Goal: Find specific page/section: Find specific page/section

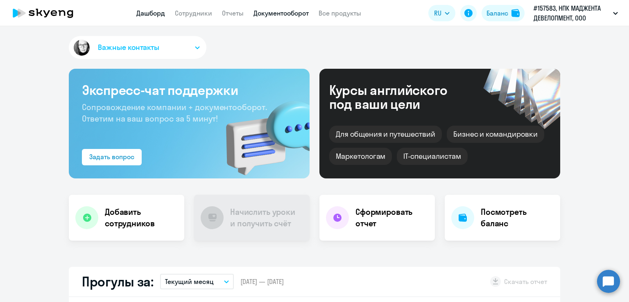
click at [302, 16] on link "Документооборот" at bounding box center [281, 13] width 55 height 8
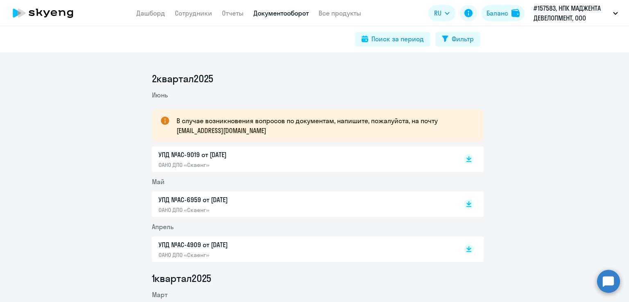
click at [228, 158] on p "УПД №AC-9019 от [DATE]" at bounding box center [245, 155] width 172 height 10
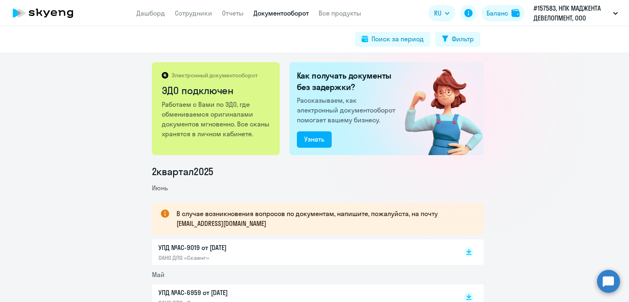
click at [260, 175] on li "2 квартал 2025" at bounding box center [318, 171] width 332 height 13
click at [179, 102] on p "Работаем с Вами по ЭДО, где обмениваемся оригиналами документов мгновенно. Все …" at bounding box center [216, 119] width 109 height 39
click at [194, 123] on p "Работаем с Вами по ЭДО, где обмениваемся оригиналами документов мгновенно. Все …" at bounding box center [216, 119] width 109 height 39
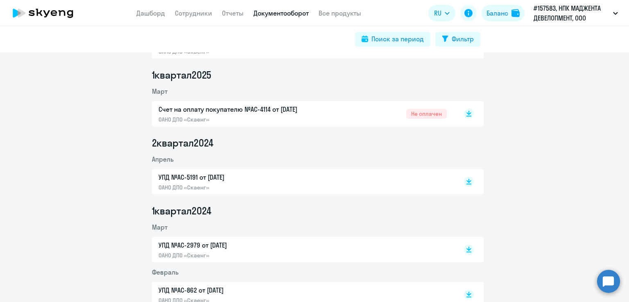
scroll to position [328, 0]
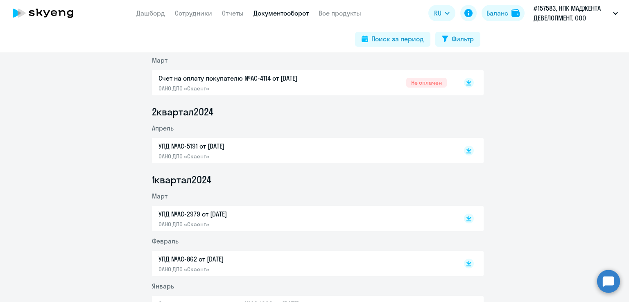
click at [164, 216] on p "УПД №AC-2979 от [DATE]" at bounding box center [245, 214] width 172 height 10
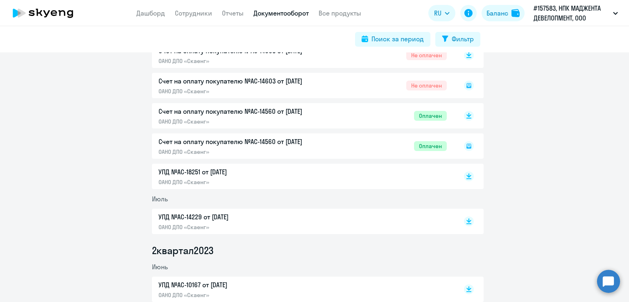
scroll to position [0, 0]
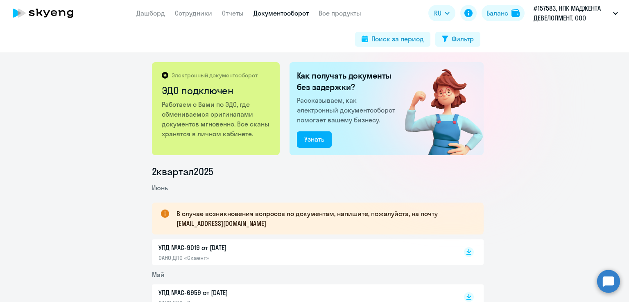
click at [318, 176] on li "2 квартал 2025" at bounding box center [318, 171] width 332 height 13
click at [321, 143] on div "Узнать" at bounding box center [314, 139] width 20 height 10
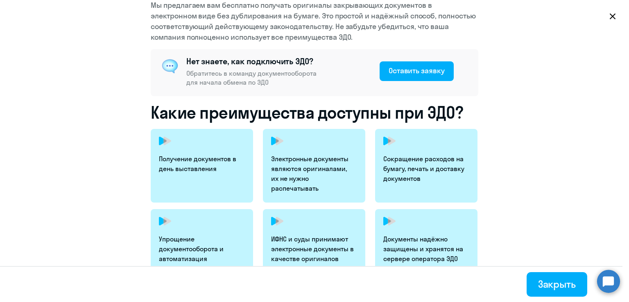
scroll to position [164, 0]
